Goal: Register for event/course

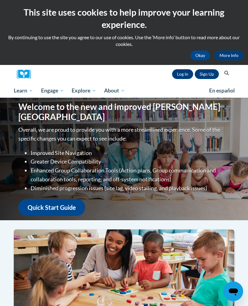
click at [184, 74] on link "Log In" at bounding box center [182, 74] width 21 height 10
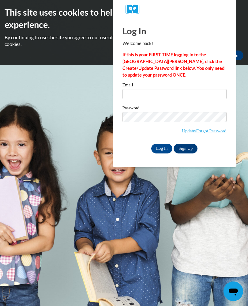
click at [147, 98] on input "Email" at bounding box center [175, 94] width 104 height 10
type input "[EMAIL_ADDRESS][DOMAIN_NAME]"
click at [162, 148] on input "Log In" at bounding box center [161, 149] width 21 height 10
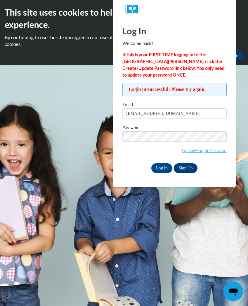
click at [165, 166] on input "Log In" at bounding box center [161, 168] width 21 height 10
click at [166, 171] on input "Log In" at bounding box center [161, 168] width 21 height 10
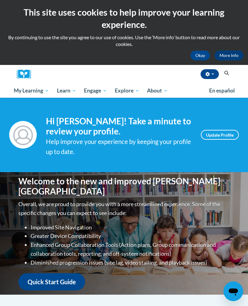
click at [0, 0] on span "My Course Progress" at bounding box center [0, 0] width 0 height 0
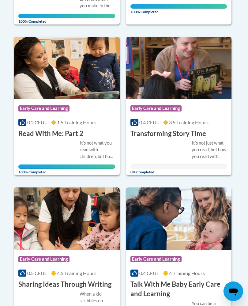
scroll to position [641, 0]
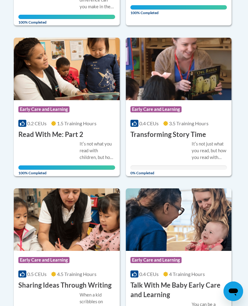
click at [188, 118] on div "Course Category: Early Care and Learning 0.4 CEUs 3.5 Training Hours COURSE Tra…" at bounding box center [179, 119] width 106 height 39
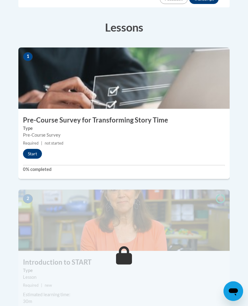
scroll to position [211, 0]
click at [32, 149] on button "Start" at bounding box center [32, 154] width 19 height 10
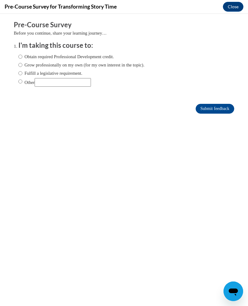
scroll to position [0, 0]
click at [238, 7] on button "Close" at bounding box center [233, 7] width 21 height 10
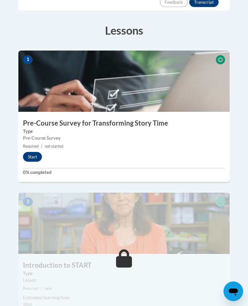
scroll to position [208, 0]
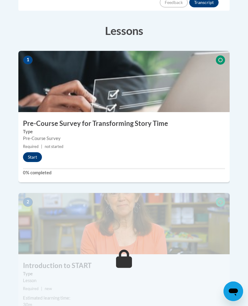
click at [32, 152] on button "Start" at bounding box center [32, 157] width 19 height 10
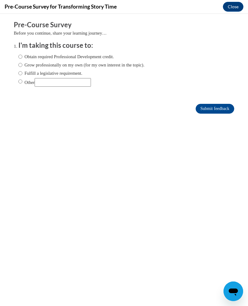
scroll to position [0, 0]
click at [22, 57] on input "Obtain required Professional Development credit." at bounding box center [20, 56] width 4 height 7
radio input "true"
click at [224, 109] on input "Submit feedback" at bounding box center [215, 109] width 39 height 10
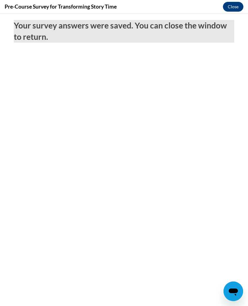
click at [234, 9] on button "Close" at bounding box center [233, 7] width 21 height 10
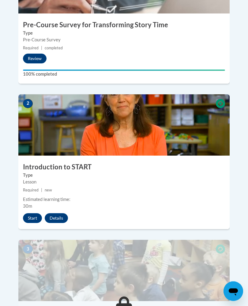
scroll to position [306, 0]
click at [36, 213] on button "Start" at bounding box center [32, 218] width 19 height 10
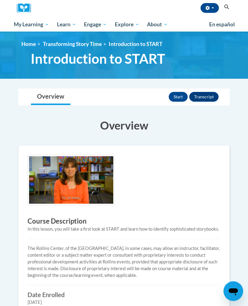
scroll to position [66, 0]
click at [182, 97] on button "Start" at bounding box center [178, 97] width 19 height 10
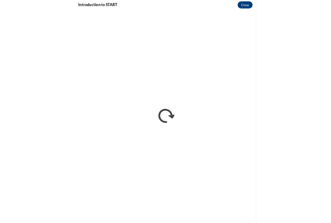
scroll to position [0, 0]
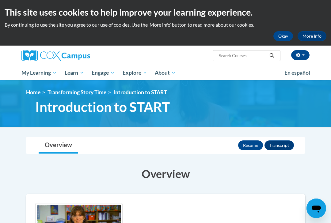
click at [253, 146] on button "Resume" at bounding box center [250, 146] width 25 height 10
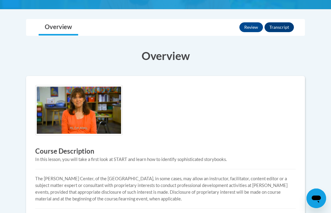
scroll to position [119, 0]
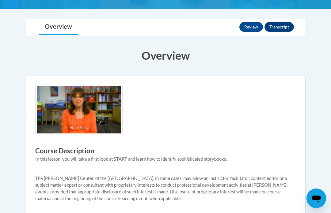
click at [256, 28] on button "Review" at bounding box center [251, 27] width 24 height 10
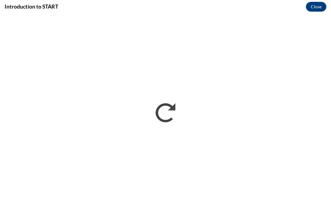
scroll to position [0, 0]
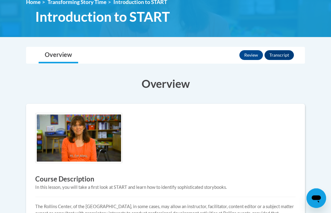
scroll to position [94, 0]
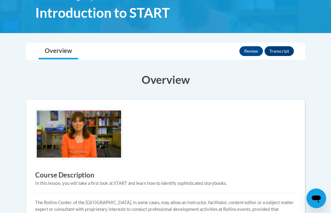
click at [252, 54] on button "Review" at bounding box center [251, 51] width 24 height 10
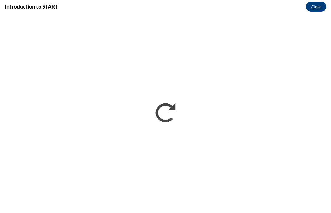
scroll to position [0, 0]
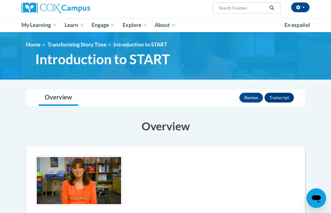
scroll to position [48, 0]
click at [285, 95] on button "Transcript" at bounding box center [278, 98] width 29 height 10
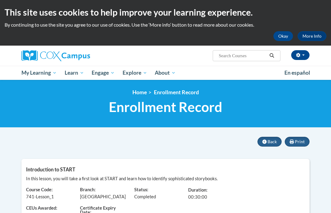
click at [0, 0] on link "Certificates" at bounding box center [0, 0] width 0 height 0
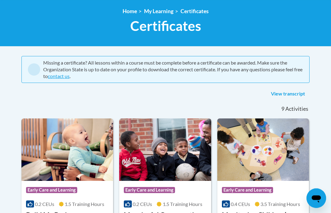
scroll to position [81, 0]
click at [295, 90] on link "View transcript" at bounding box center [287, 94] width 43 height 10
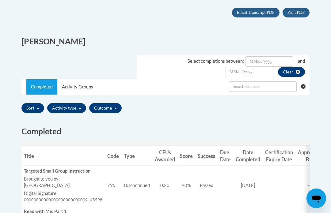
scroll to position [134, 0]
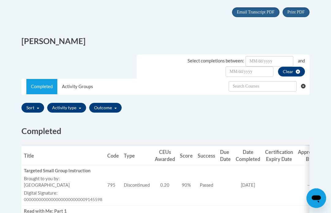
click at [44, 91] on link "Completed" at bounding box center [41, 86] width 31 height 15
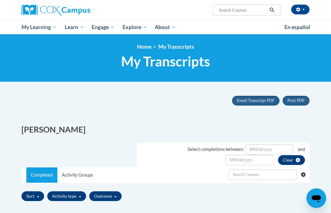
scroll to position [46, 0]
click at [269, 123] on div "[PERSON_NAME]" at bounding box center [165, 128] width 297 height 21
click at [0, 0] on span "My Course Progress" at bounding box center [0, 0] width 0 height 0
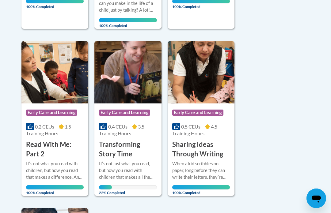
scroll to position [511, 0]
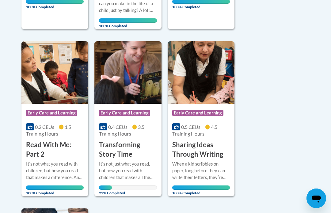
click at [136, 142] on h3 "Transforming Story Time" at bounding box center [128, 149] width 58 height 19
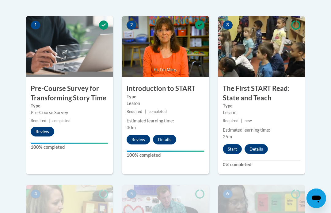
scroll to position [199, 0]
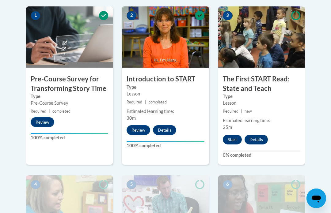
click at [234, 138] on button "Start" at bounding box center [232, 140] width 19 height 10
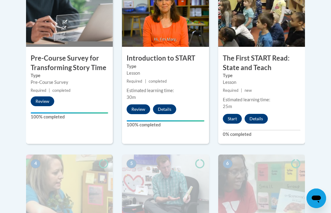
scroll to position [221, 0]
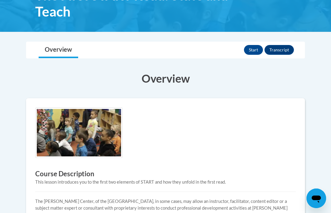
scroll to position [112, 0]
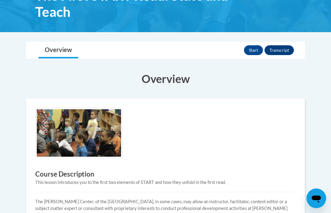
click at [254, 46] on button "Start" at bounding box center [253, 50] width 19 height 10
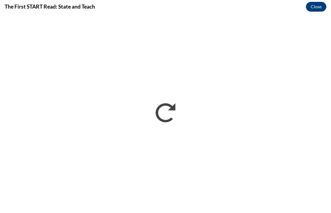
scroll to position [0, 0]
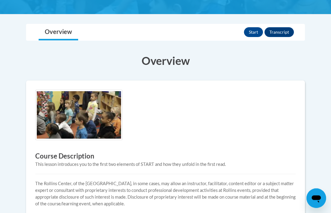
scroll to position [130, 0]
click at [255, 33] on button "Start" at bounding box center [253, 32] width 19 height 10
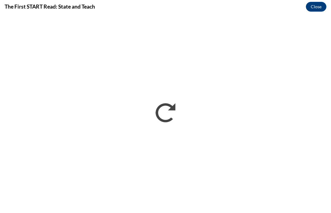
scroll to position [0, 0]
